Goal: Task Accomplishment & Management: Use online tool/utility

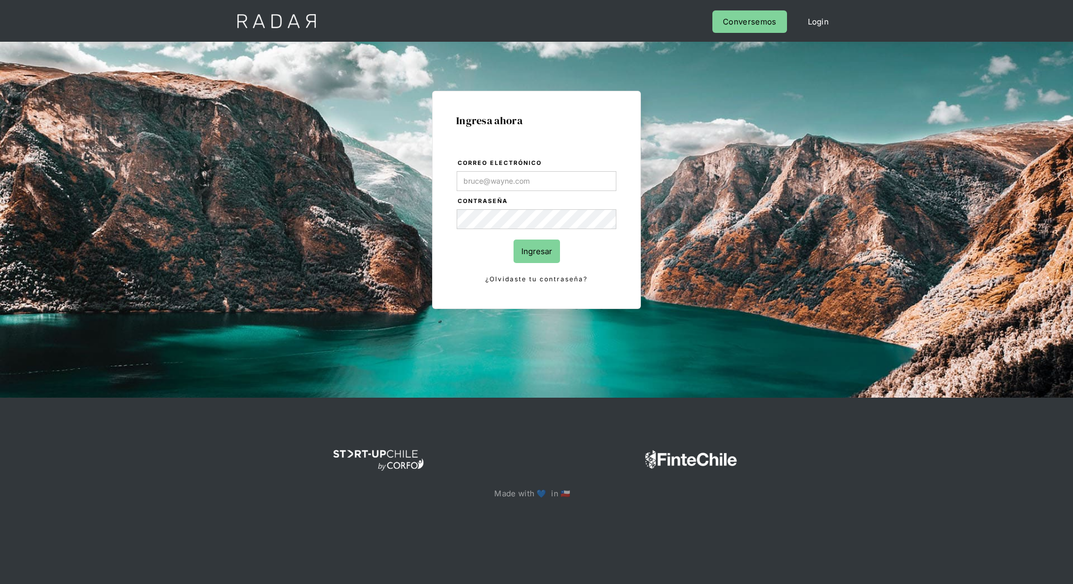
click at [517, 172] on input "Correo electrónico" at bounding box center [536, 181] width 160 height 20
type input "[EMAIL_ADDRESS][DOMAIN_NAME]"
click at [535, 250] on input "Ingresar" at bounding box center [536, 250] width 46 height 23
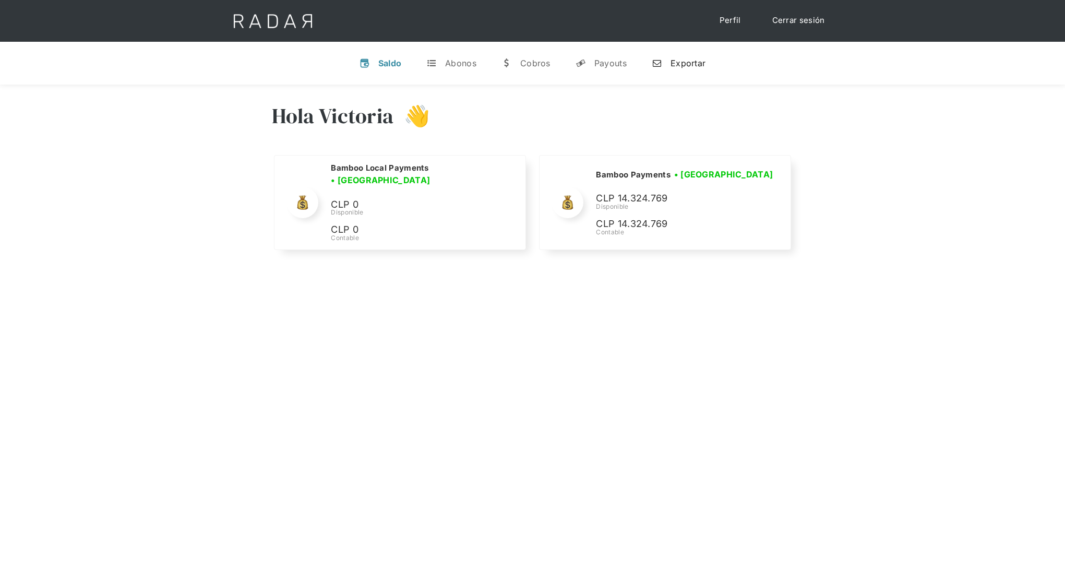
click at [659, 72] on link "n Exportar" at bounding box center [678, 63] width 70 height 27
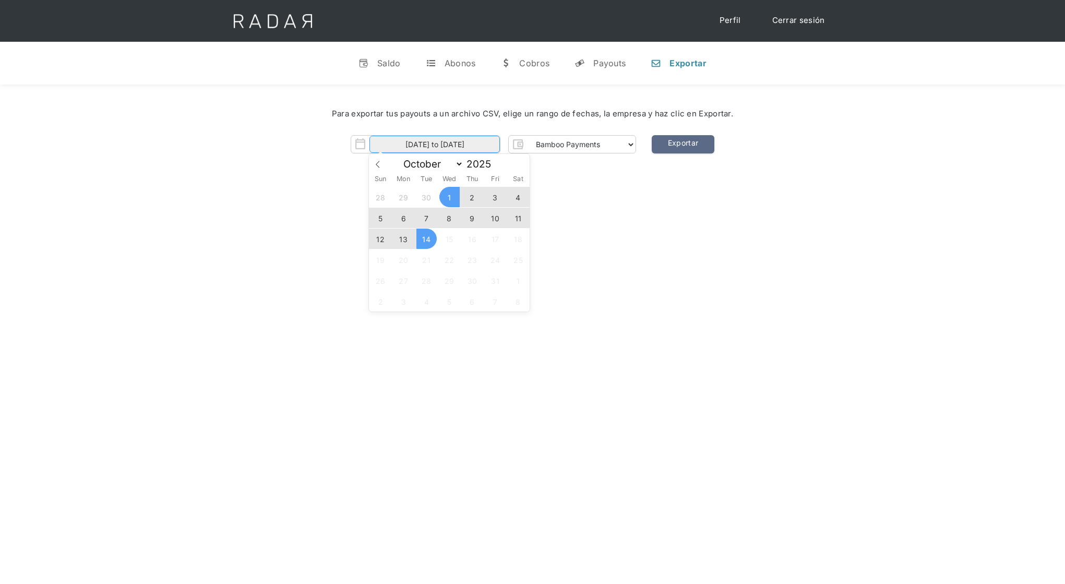
click at [483, 146] on input "01-10-2025 to 14-10-2025" at bounding box center [434, 144] width 130 height 17
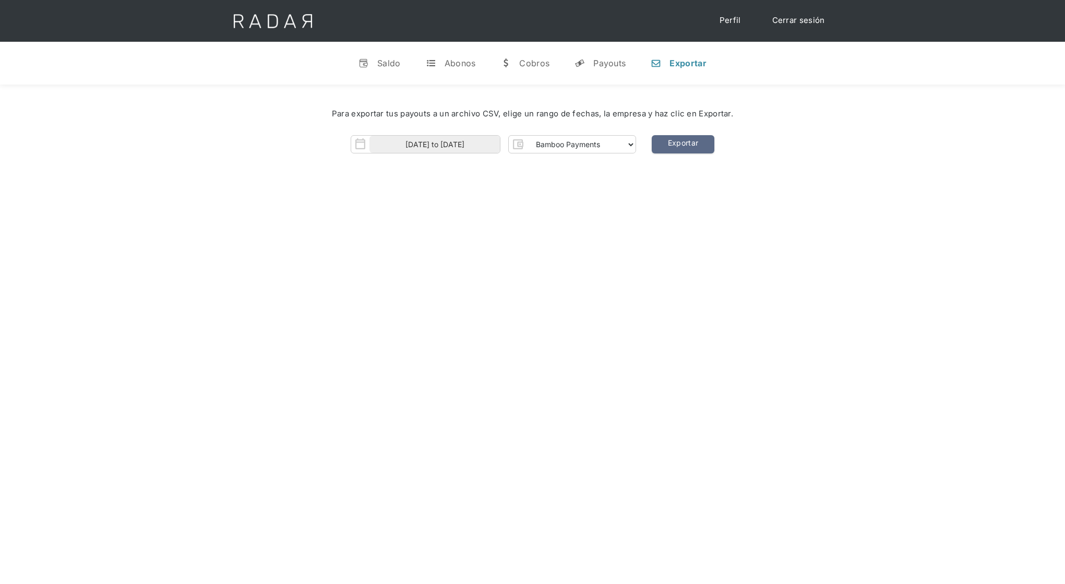
click at [629, 226] on div "Hola Victoria 👋 Cargando tus cuentas... Nombre de la empresa • Conectada • Desc…" at bounding box center [532, 377] width 1065 height 584
click at [670, 149] on link "Exportar" at bounding box center [683, 144] width 63 height 18
